Goal: Information Seeking & Learning: Learn about a topic

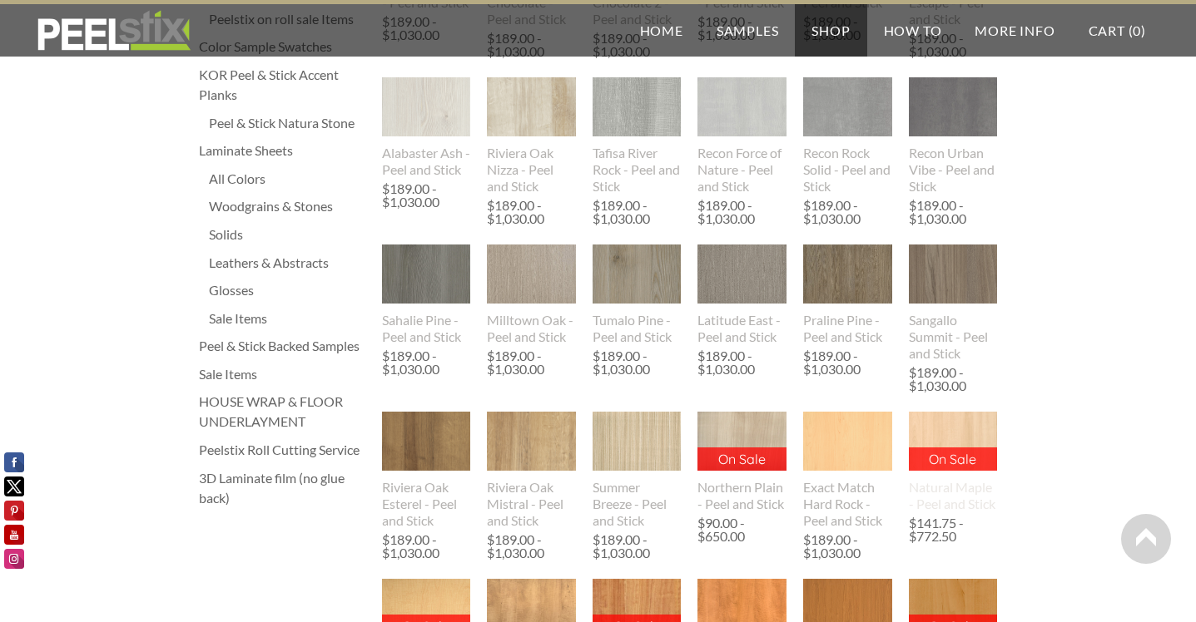
click at [950, 448] on img at bounding box center [953, 441] width 90 height 59
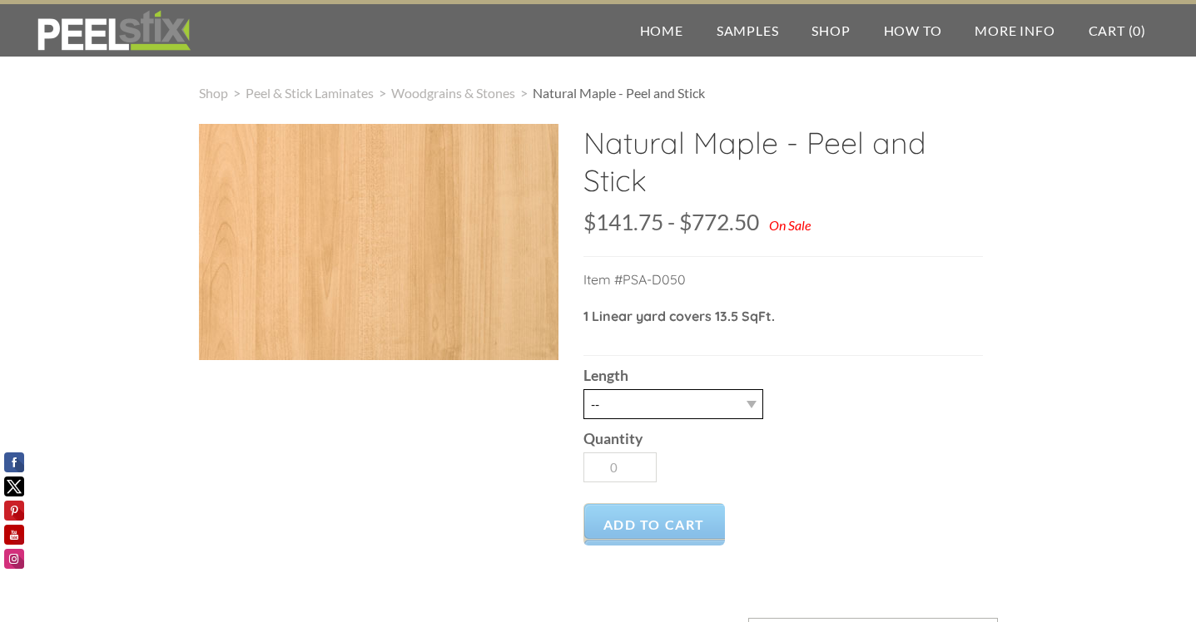
select select "15LY"
type input "1"
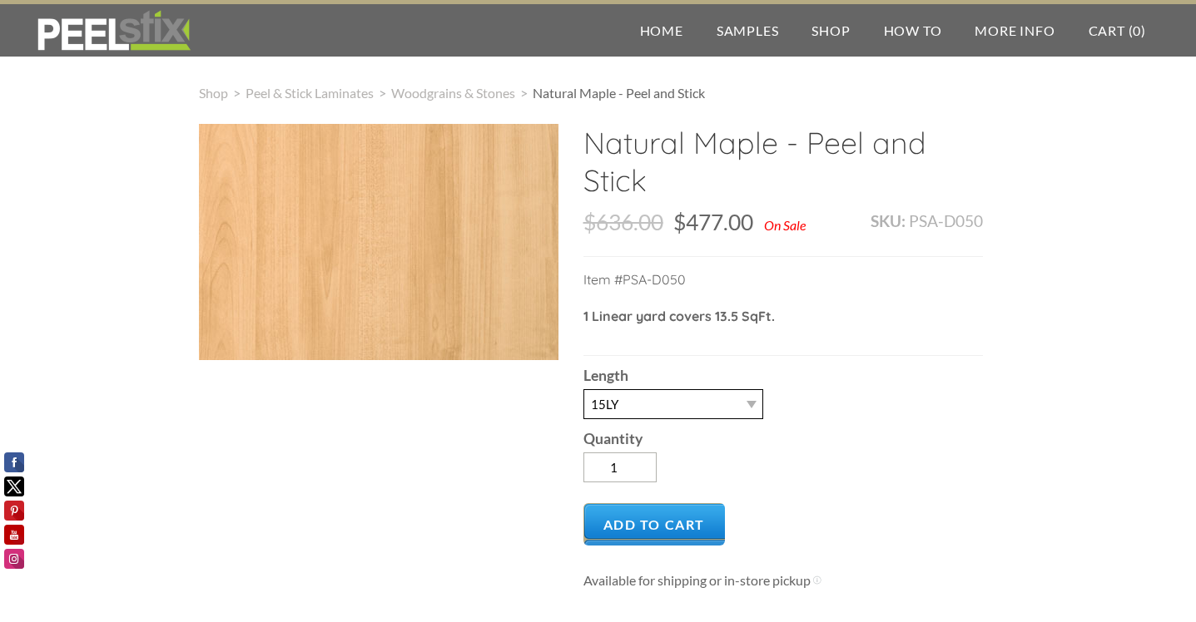
select select "30LY"
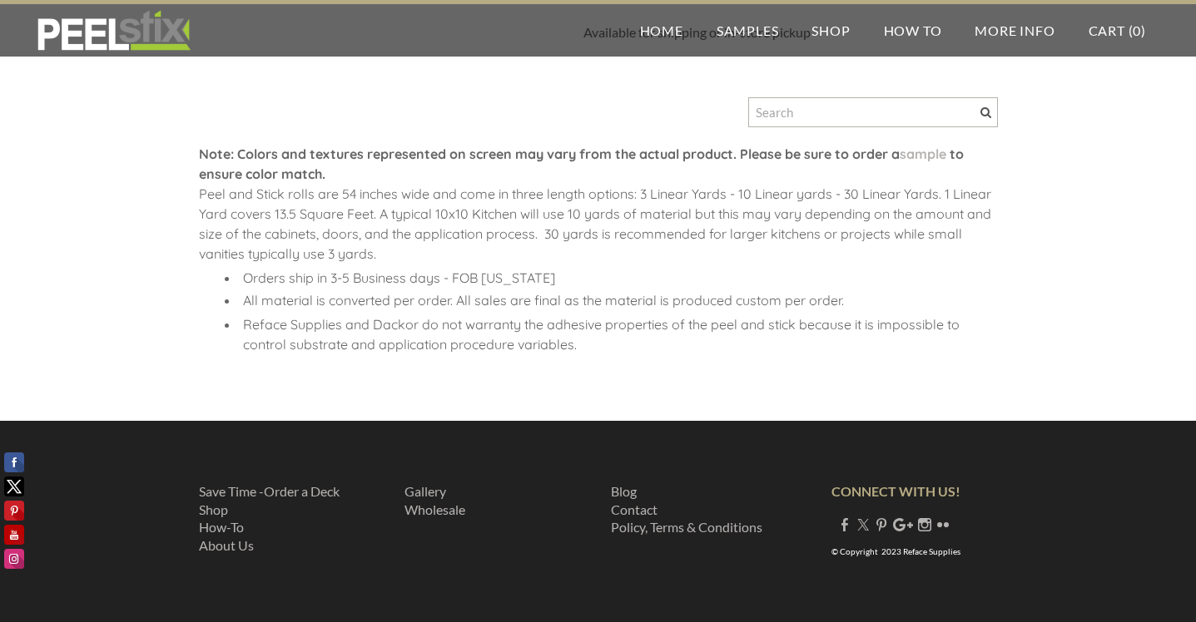
scroll to position [547, 0]
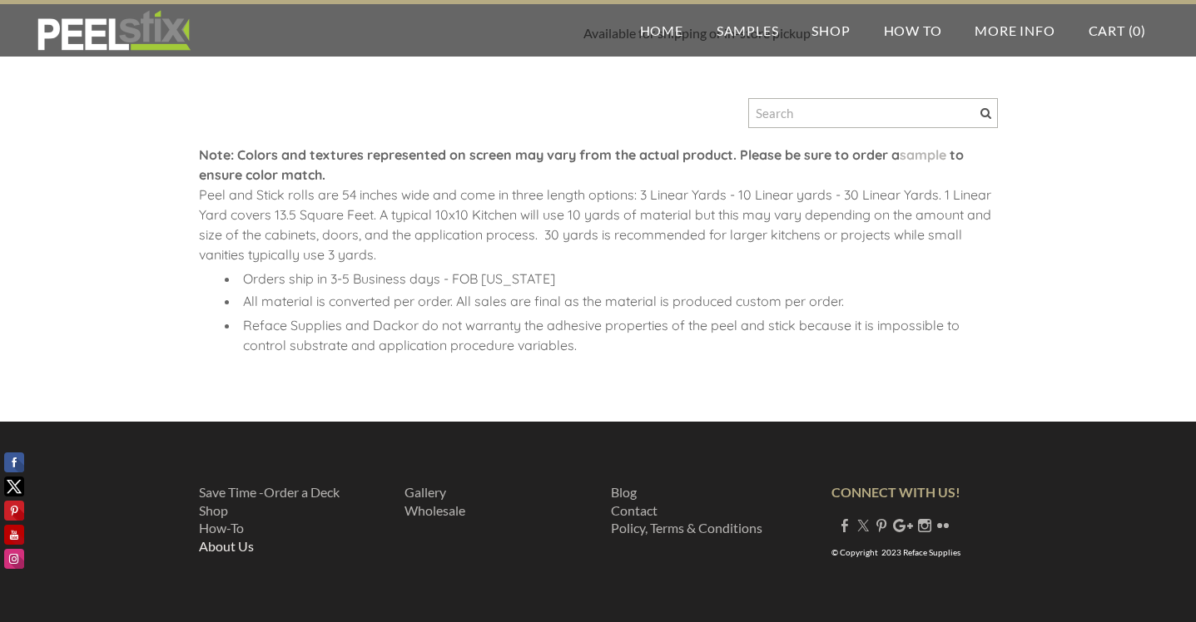
click at [240, 542] on link "About Us" at bounding box center [226, 546] width 55 height 16
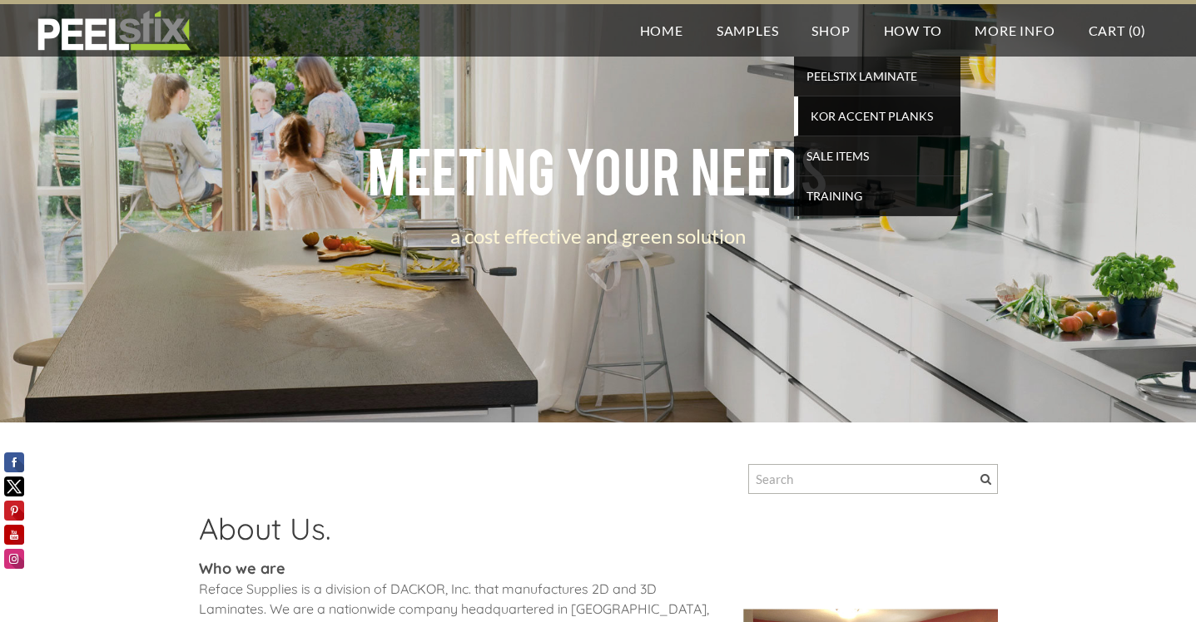
click at [864, 125] on span "KOR Accent Planks" at bounding box center [879, 116] width 154 height 22
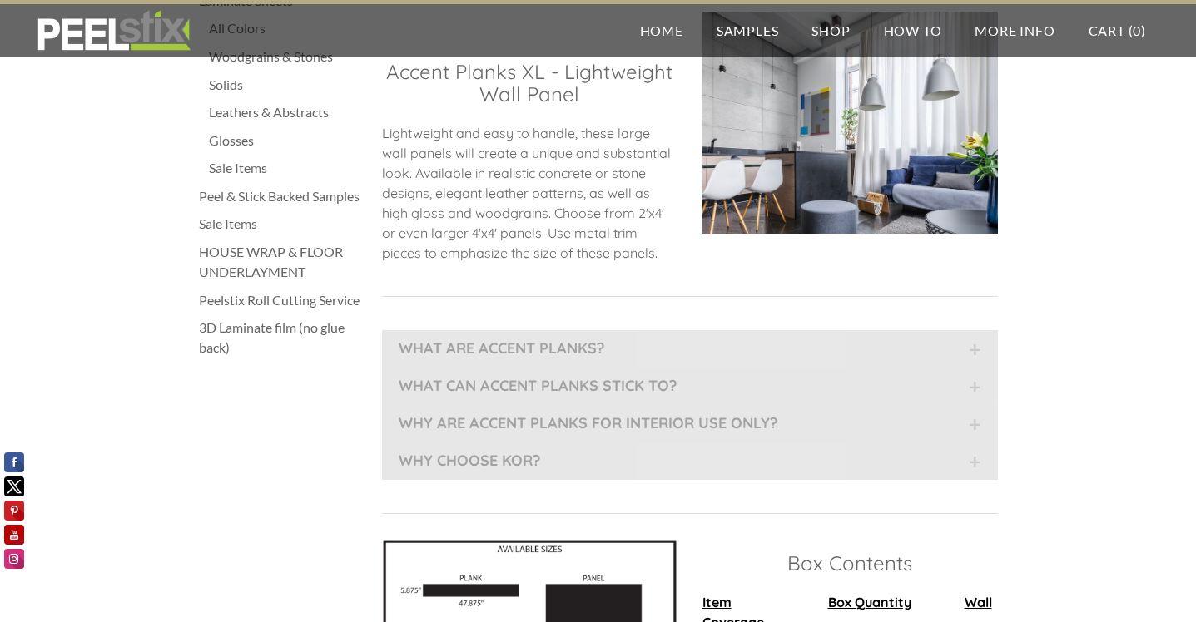
scroll to position [869, 0]
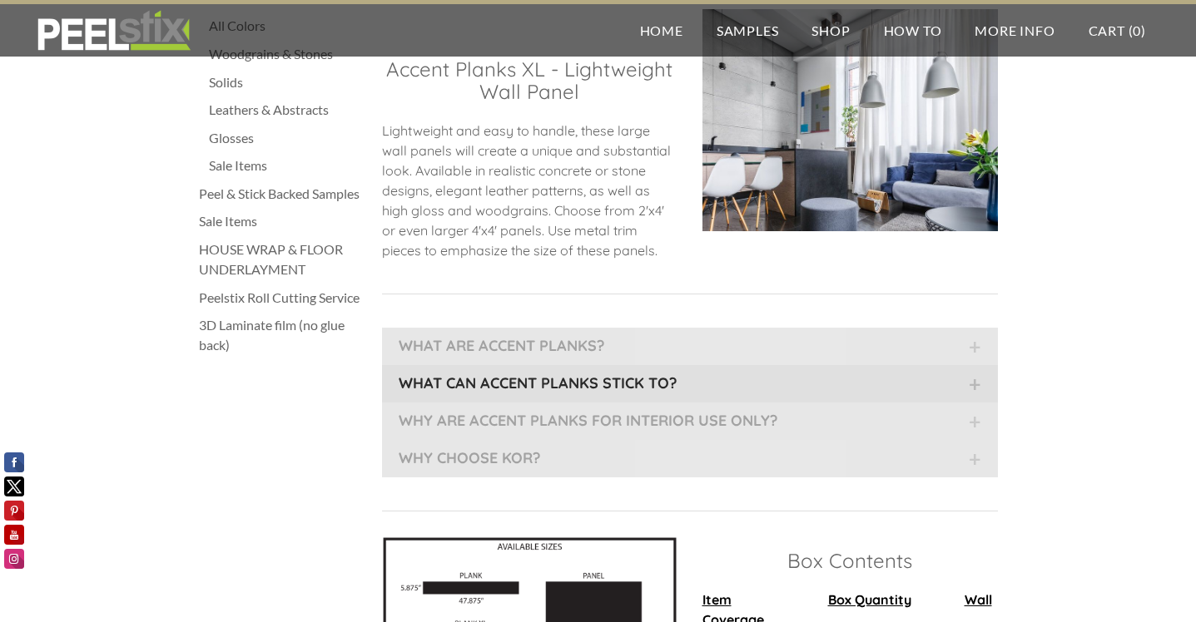
click at [587, 382] on font "WHAT CAN ACCENT PLANKS STICK TO?" at bounding box center [538, 383] width 278 height 19
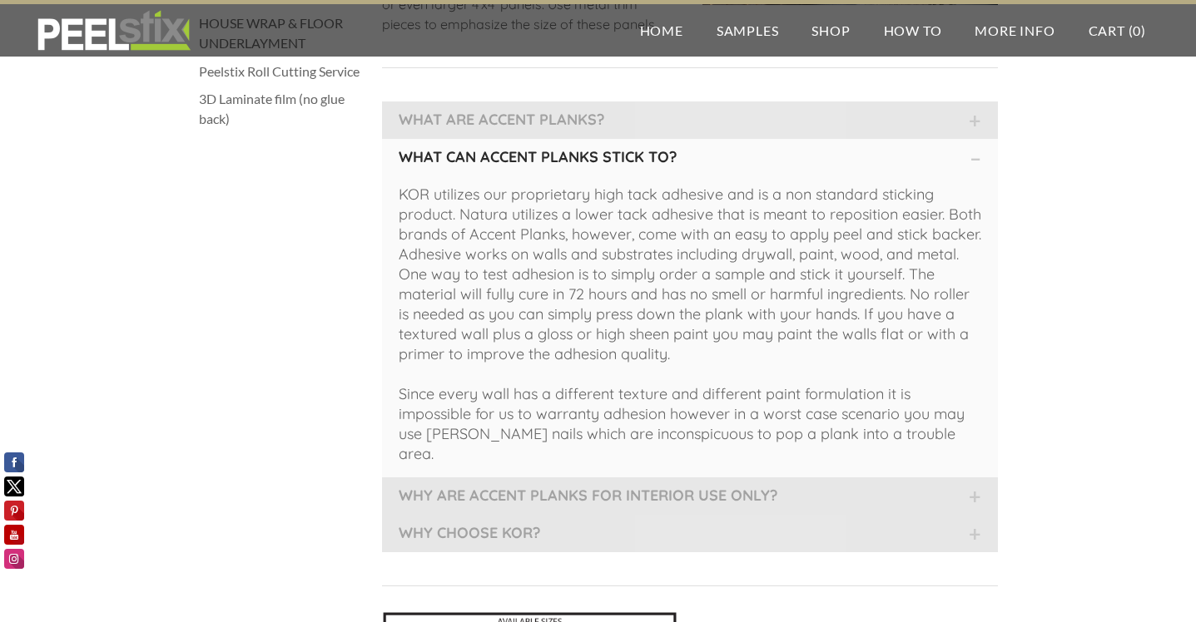
scroll to position [1094, 0]
click at [517, 487] on font "WHY ARE ACCENT PLANKS FOR INTERIOR USE ONLY?" at bounding box center [588, 496] width 379 height 19
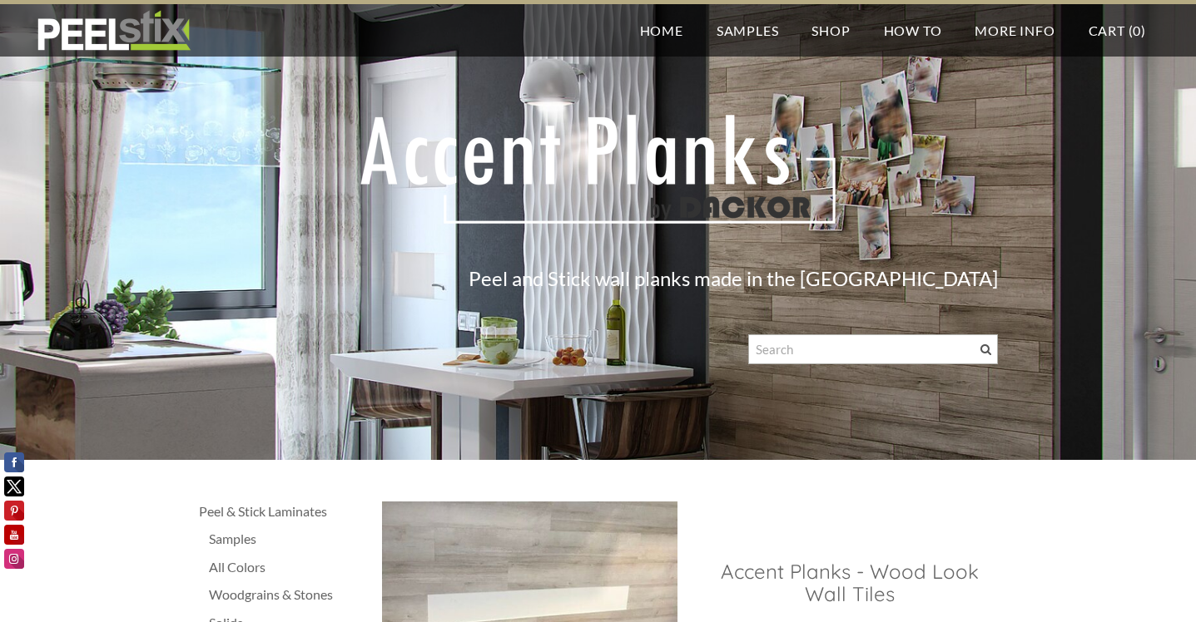
scroll to position [0, 0]
